Goal: Task Accomplishment & Management: Use online tool/utility

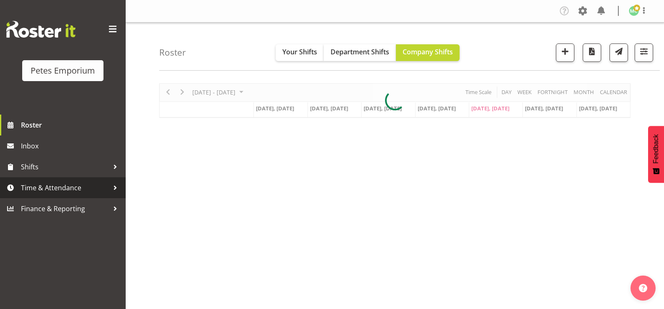
click at [29, 193] on span "Time & Attendance" at bounding box center [65, 188] width 88 height 13
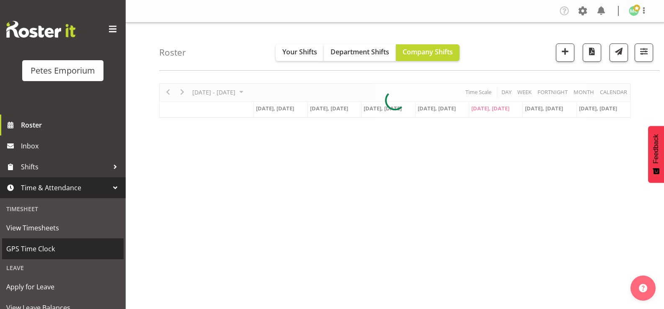
click at [30, 246] on span "GPS Time Clock" at bounding box center [62, 249] width 113 height 13
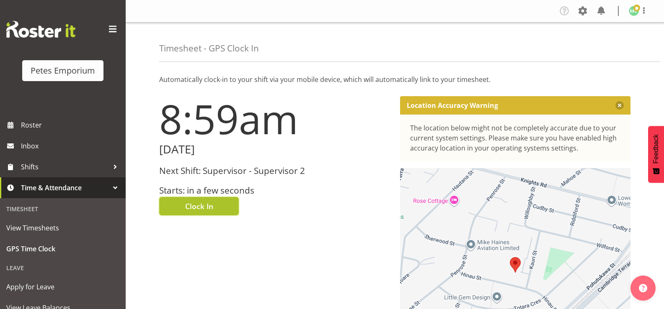
click at [197, 205] on span "Clock In" at bounding box center [199, 206] width 28 height 11
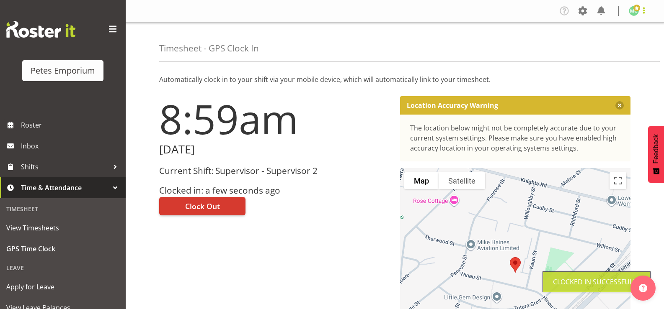
click at [639, 11] on span at bounding box center [644, 10] width 10 height 10
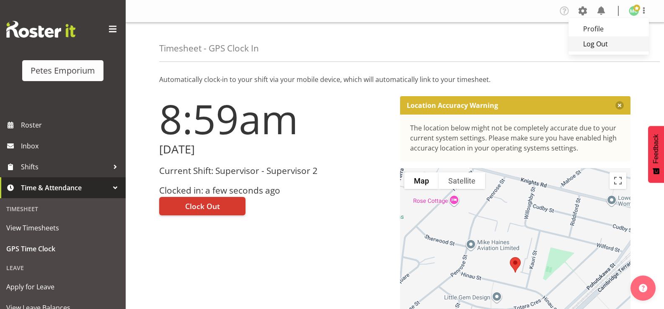
click at [607, 44] on link "Log Out" at bounding box center [608, 43] width 80 height 15
